Goal: Information Seeking & Learning: Find specific fact

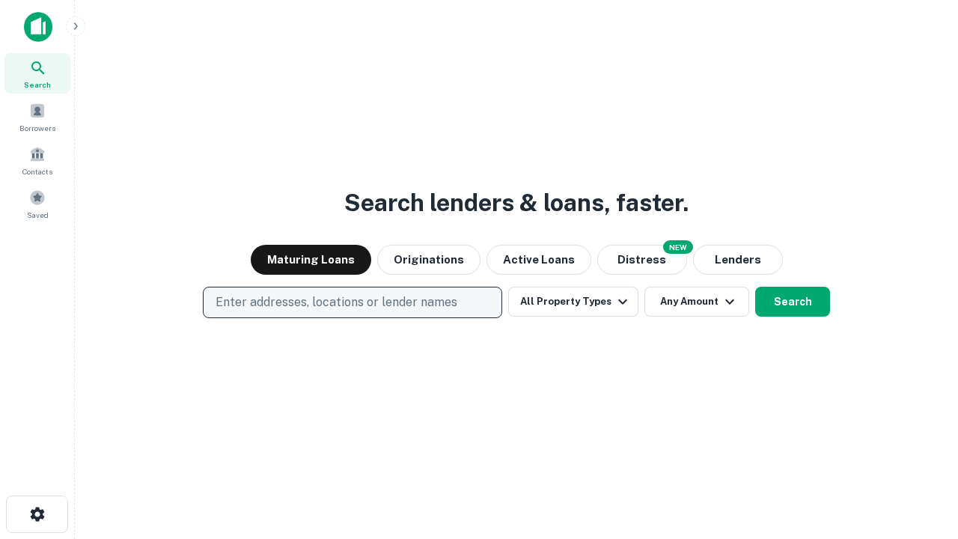
click at [352, 302] on p "Enter addresses, locations or lender names" at bounding box center [337, 302] width 242 height 18
type input "**********"
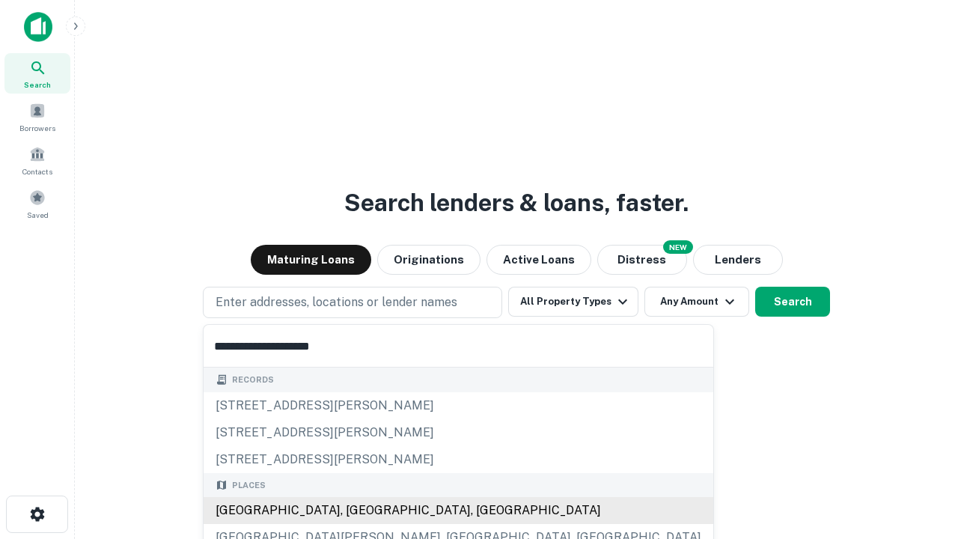
click at [358, 511] on div "Santa Monica, CA, USA" at bounding box center [459, 510] width 510 height 27
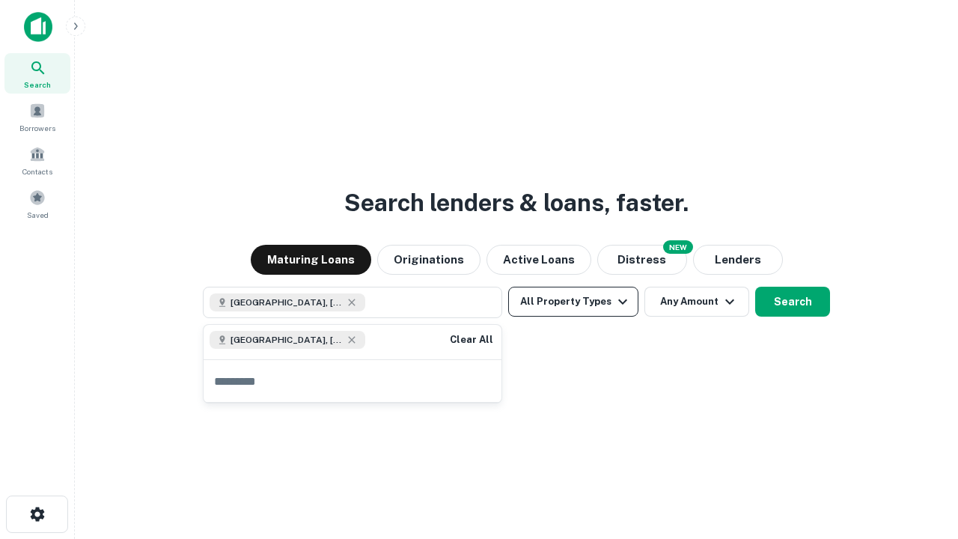
click at [574, 302] on button "All Property Types" at bounding box center [573, 302] width 130 height 30
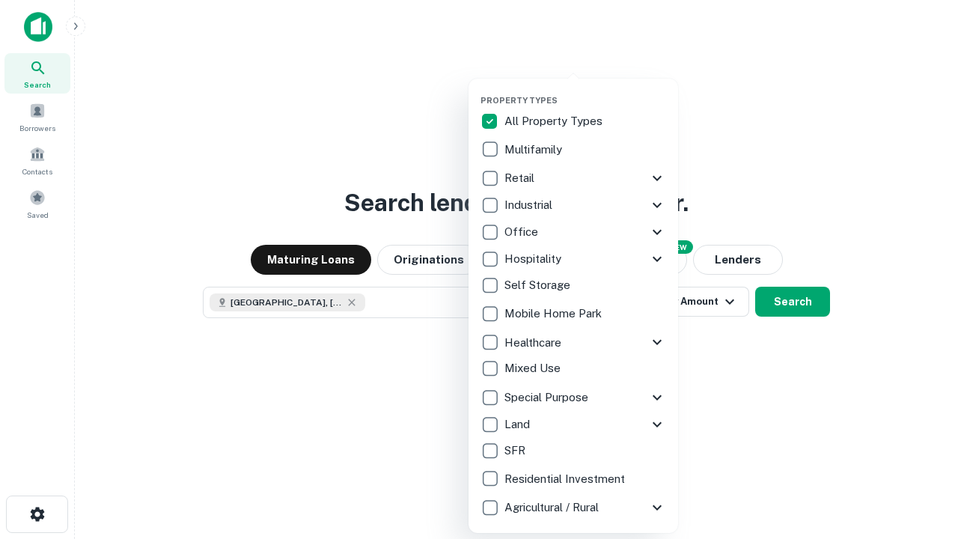
click at [585, 91] on button "button" at bounding box center [586, 91] width 210 height 1
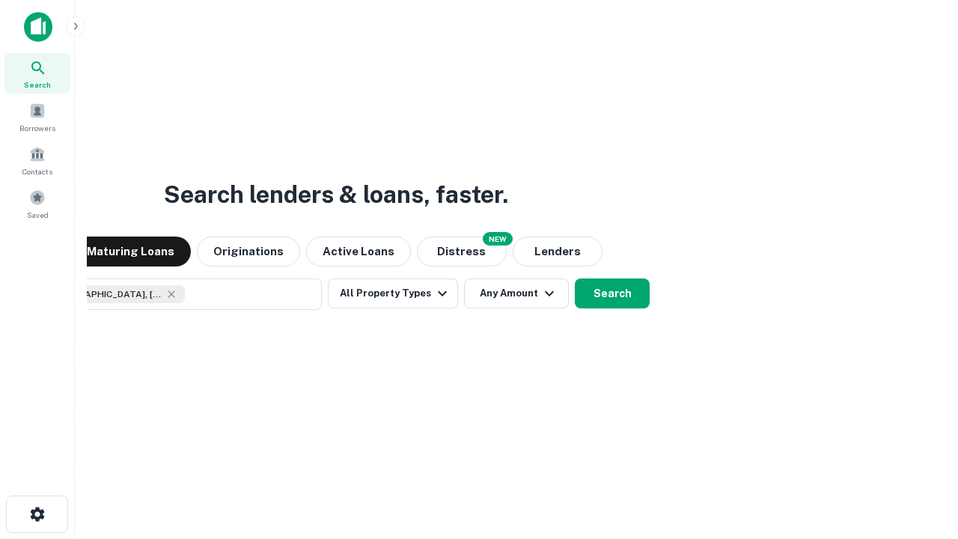
scroll to position [24, 0]
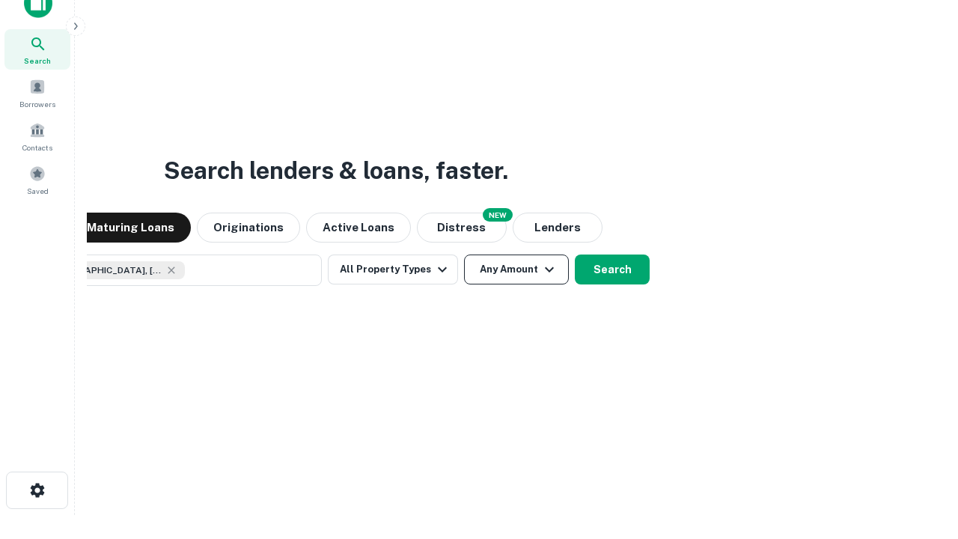
click at [464, 255] on button "Any Amount" at bounding box center [516, 270] width 105 height 30
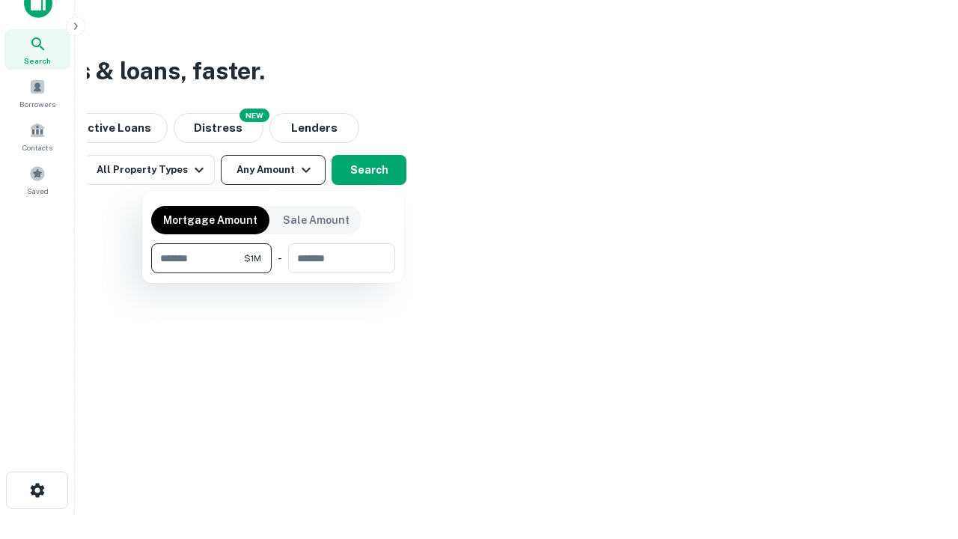
type input "*******"
click at [273, 273] on button "button" at bounding box center [273, 273] width 244 height 1
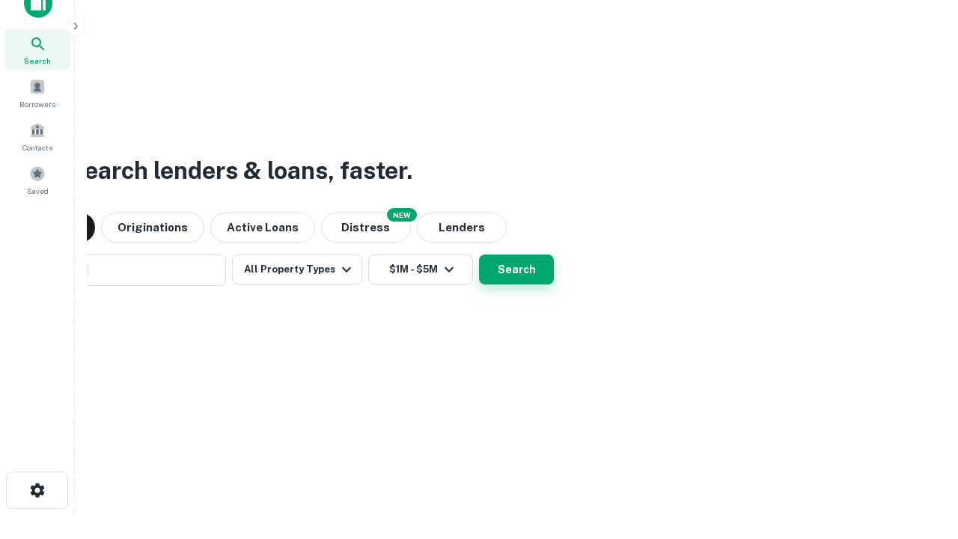
click at [479, 255] on button "Search" at bounding box center [516, 270] width 75 height 30
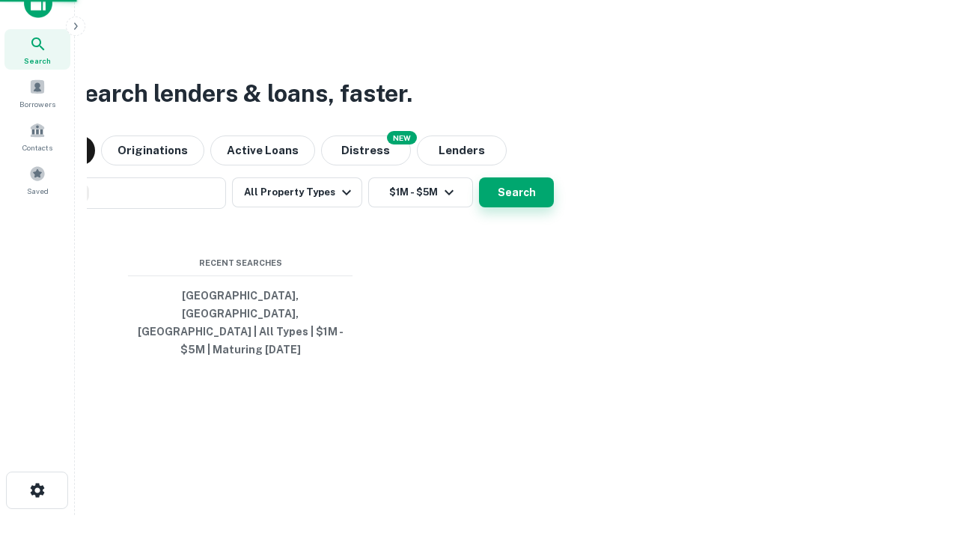
scroll to position [49, 424]
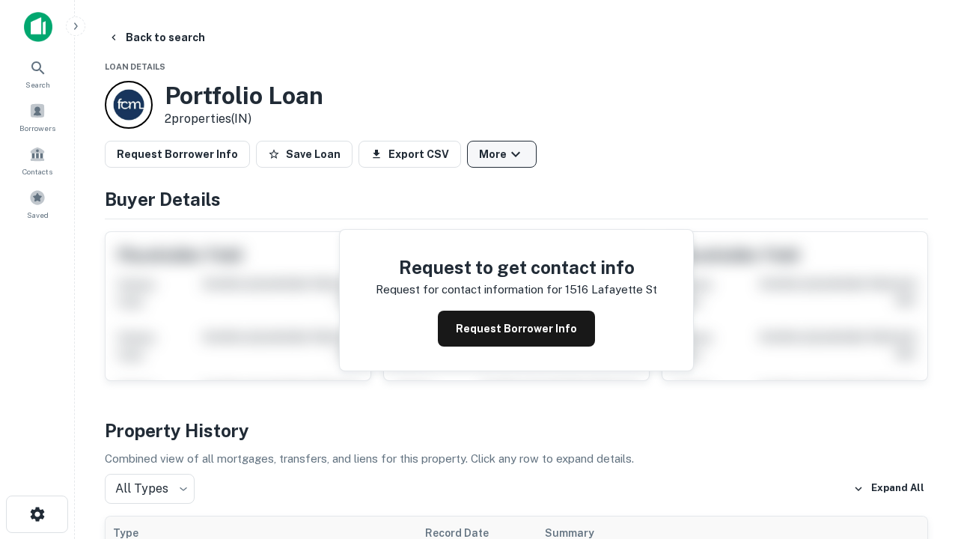
click at [502, 154] on button "More" at bounding box center [502, 154] width 70 height 27
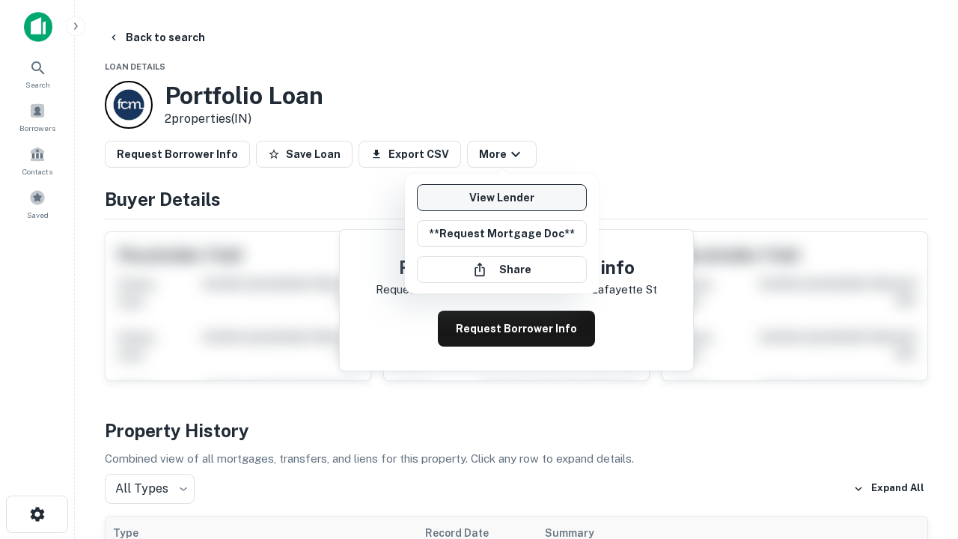
click at [502, 198] on link "View Lender" at bounding box center [502, 197] width 170 height 27
